Goal: Task Accomplishment & Management: Manage account settings

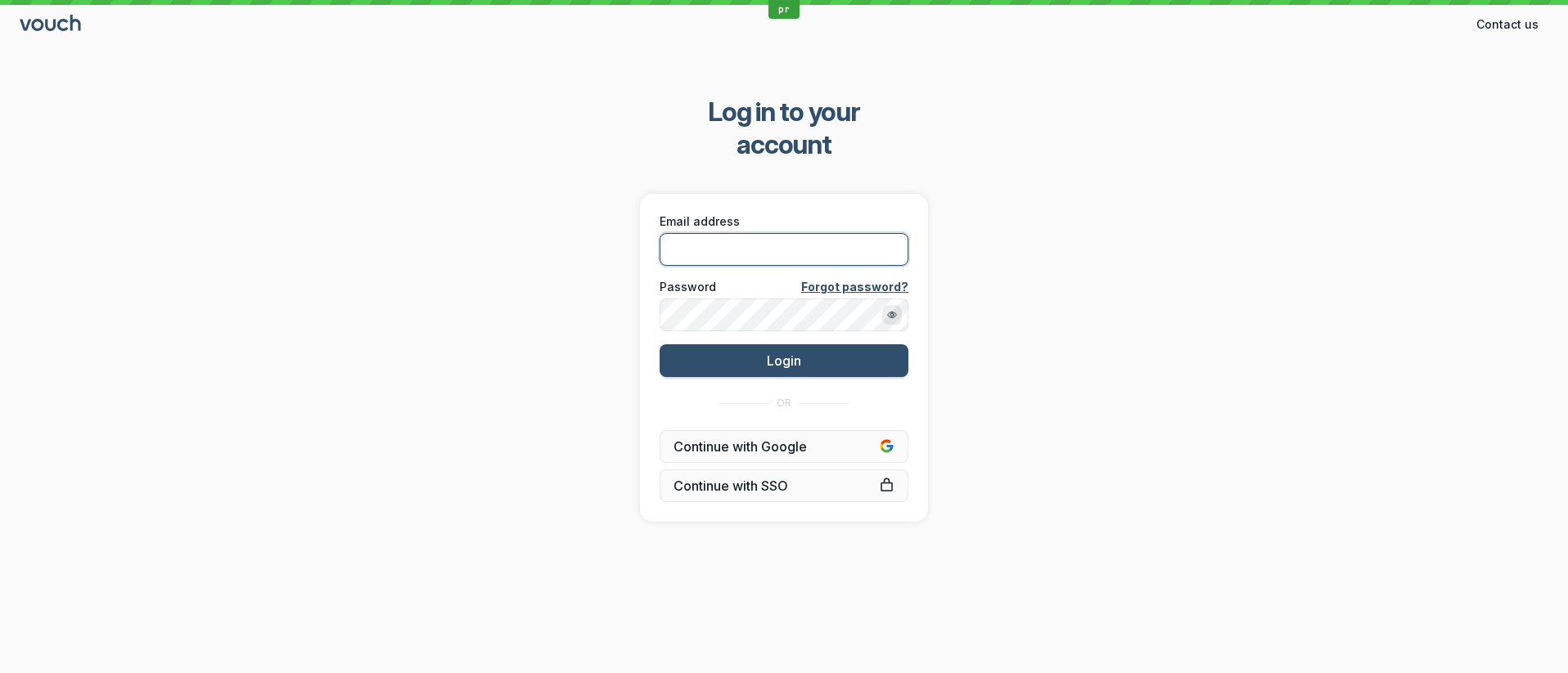
click at [703, 233] on input "Email address" at bounding box center [784, 249] width 248 height 33
type input "[PERSON_NAME][EMAIL_ADDRESS][DOMAIN_NAME]"
click at [660, 345] on button "Login" at bounding box center [784, 361] width 248 height 33
